Goal: Information Seeking & Learning: Learn about a topic

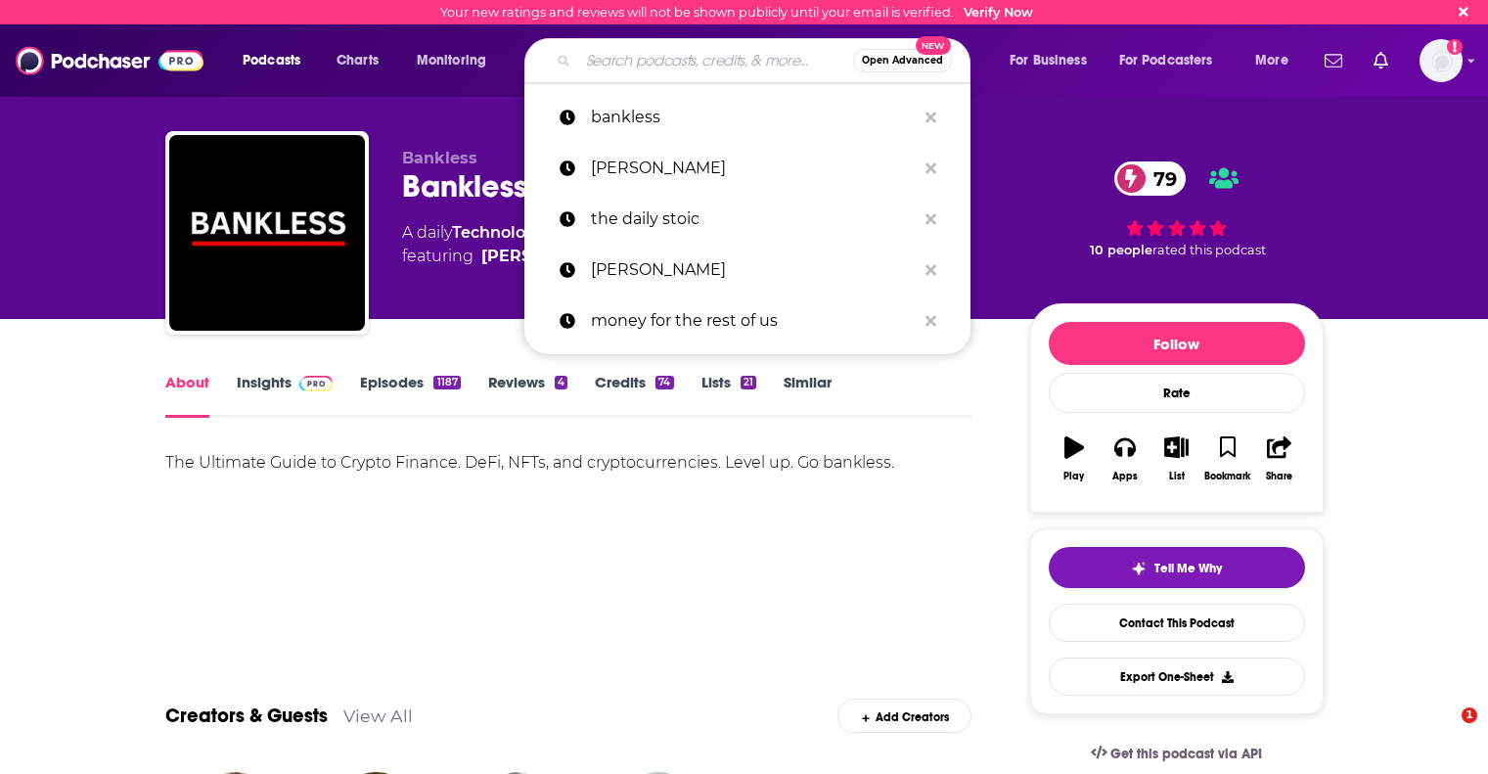
click at [631, 58] on input "Search podcasts, credits, & more..." at bounding box center [715, 60] width 275 height 31
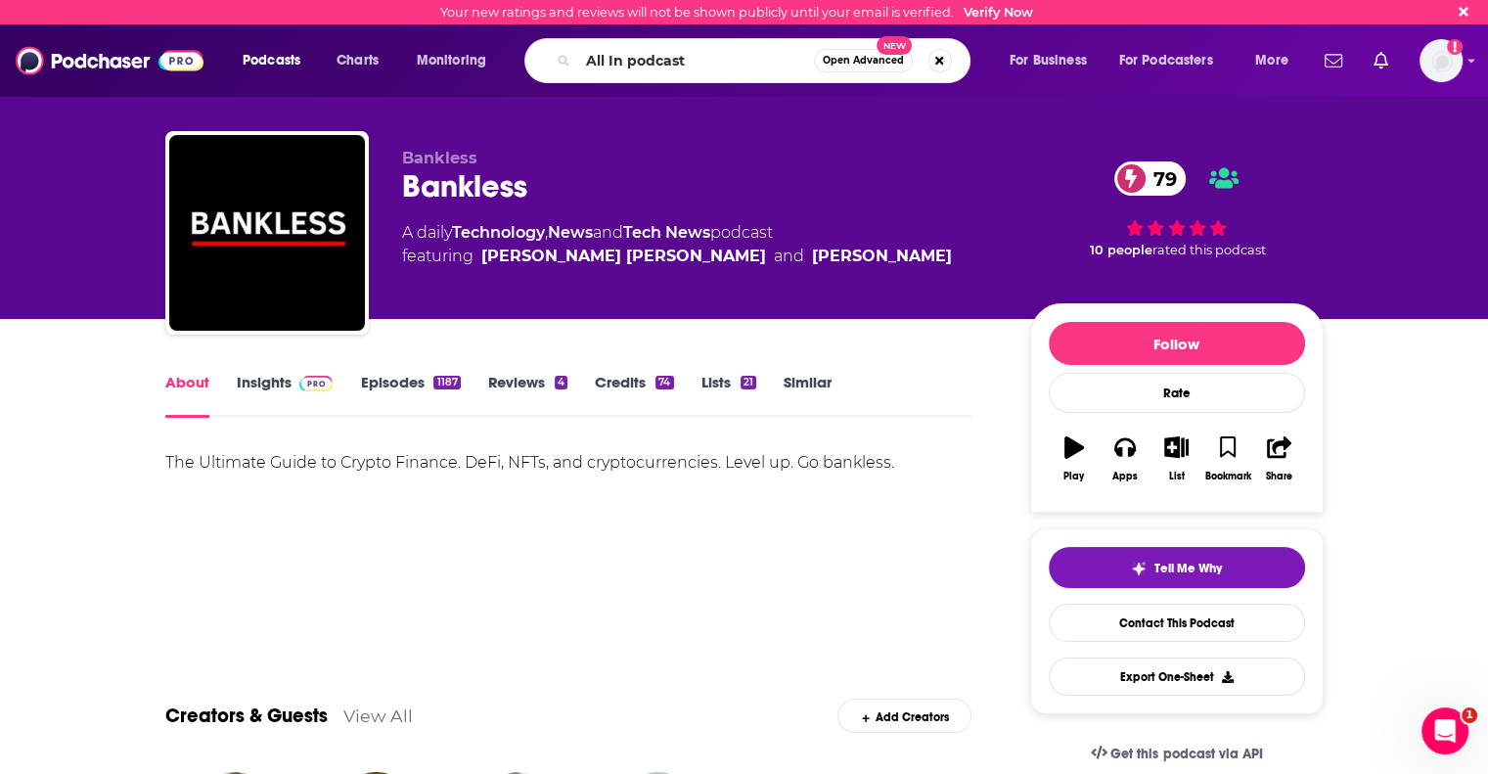
type input "All In podcast"
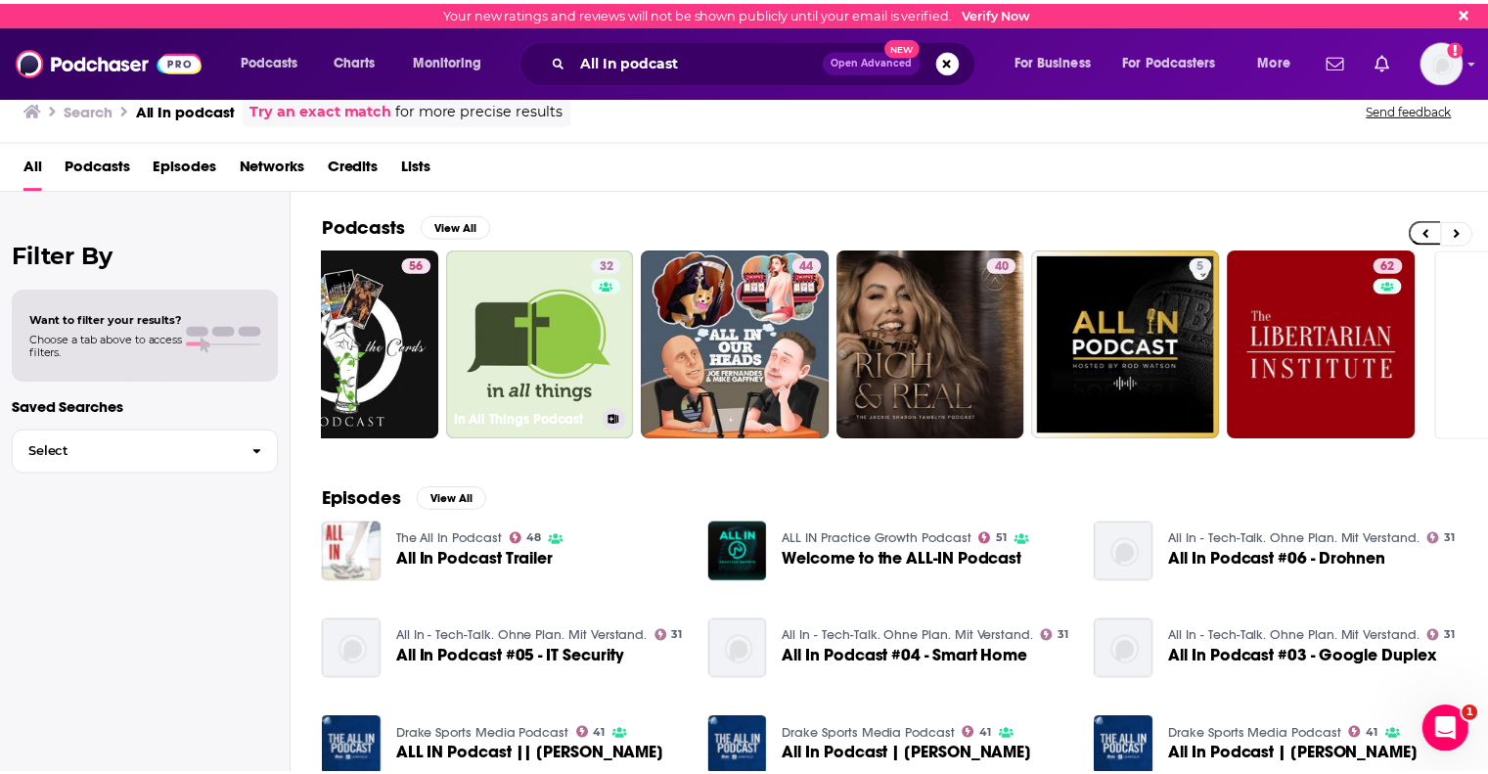
scroll to position [0, 489]
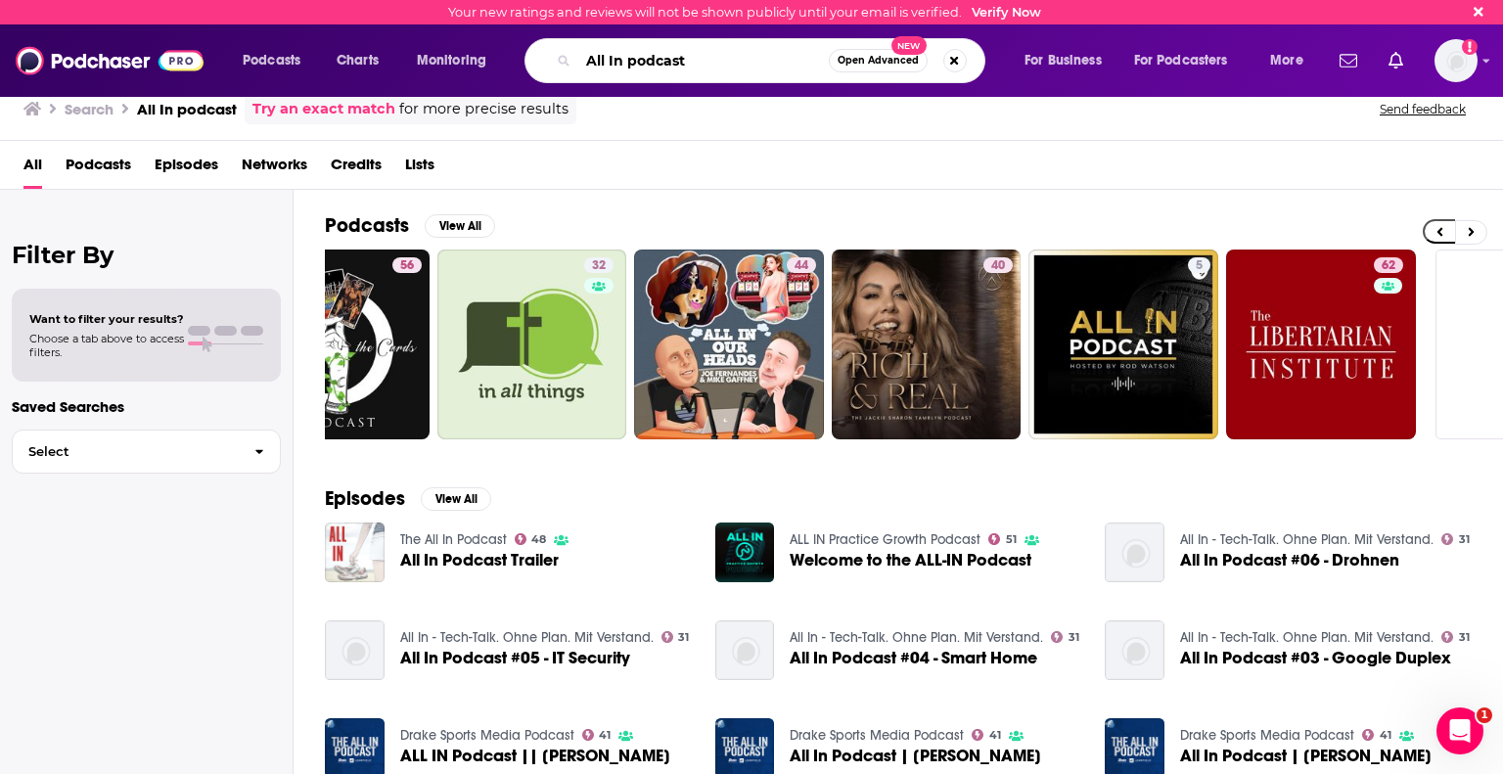
click at [608, 54] on input "All In podcast" at bounding box center [703, 60] width 250 height 31
click at [658, 50] on input "All-In podcast" at bounding box center [703, 60] width 250 height 31
type input "All-In"
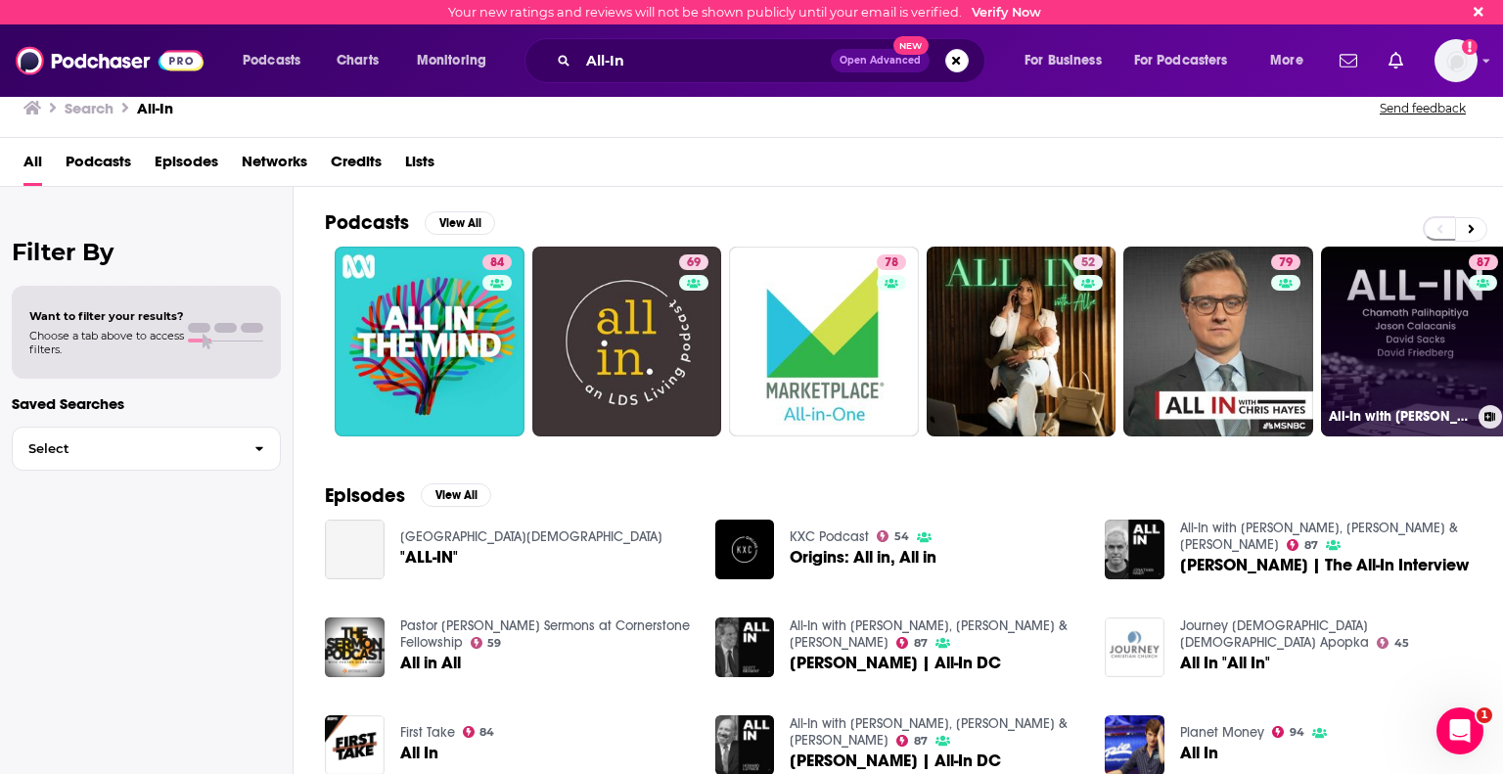
click at [1390, 332] on link "87 All-In with [PERSON_NAME], [PERSON_NAME] & [PERSON_NAME]" at bounding box center [1416, 342] width 190 height 190
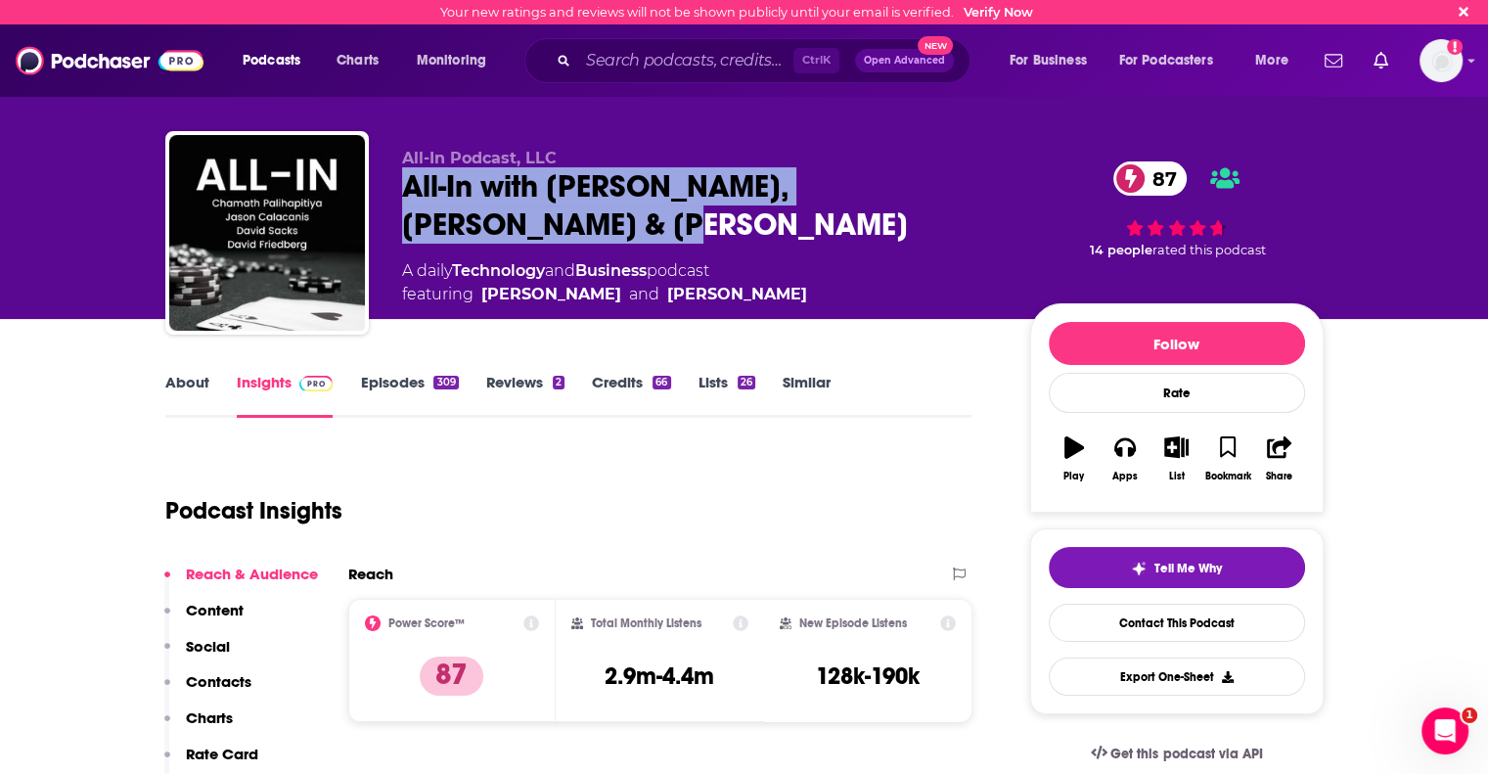
drag, startPoint x: 532, startPoint y: 226, endPoint x: 411, endPoint y: 190, distance: 126.6
click at [411, 190] on div "All-In with [PERSON_NAME], [PERSON_NAME] & [PERSON_NAME] 87" at bounding box center [700, 205] width 597 height 76
copy h2 "All-In with [PERSON_NAME], [PERSON_NAME] & [PERSON_NAME]"
